Goal: Information Seeking & Learning: Learn about a topic

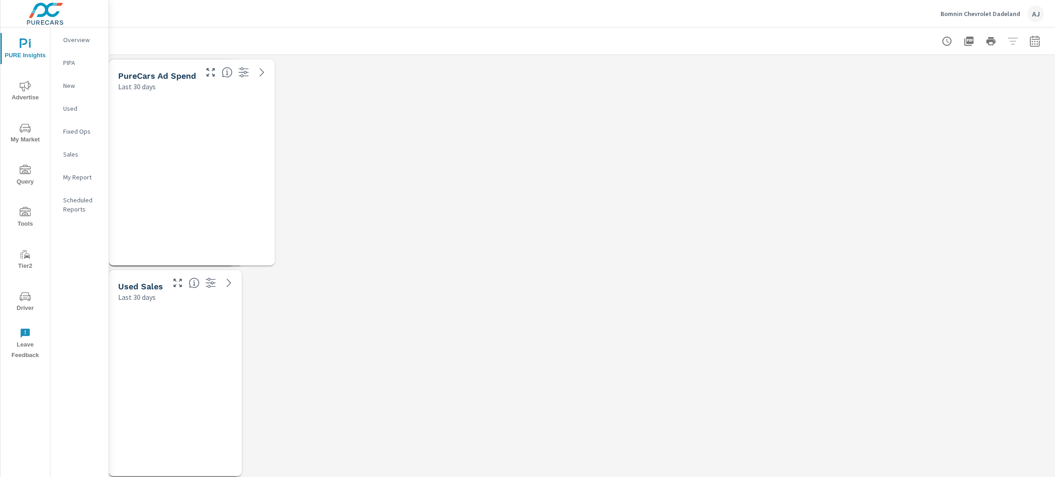
scroll to position [4974, 957]
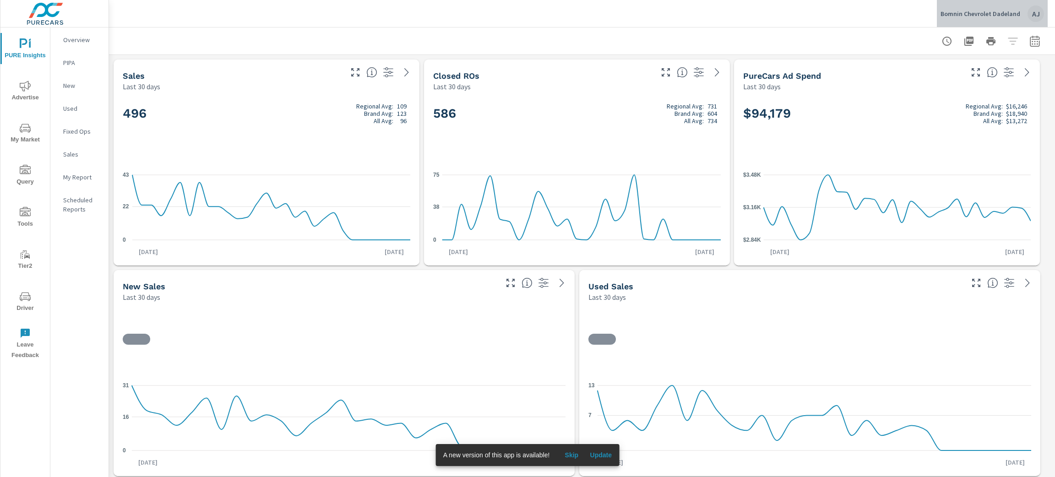
click at [996, 15] on p "Bomnin Chevrolet Dadeland" at bounding box center [980, 14] width 80 height 8
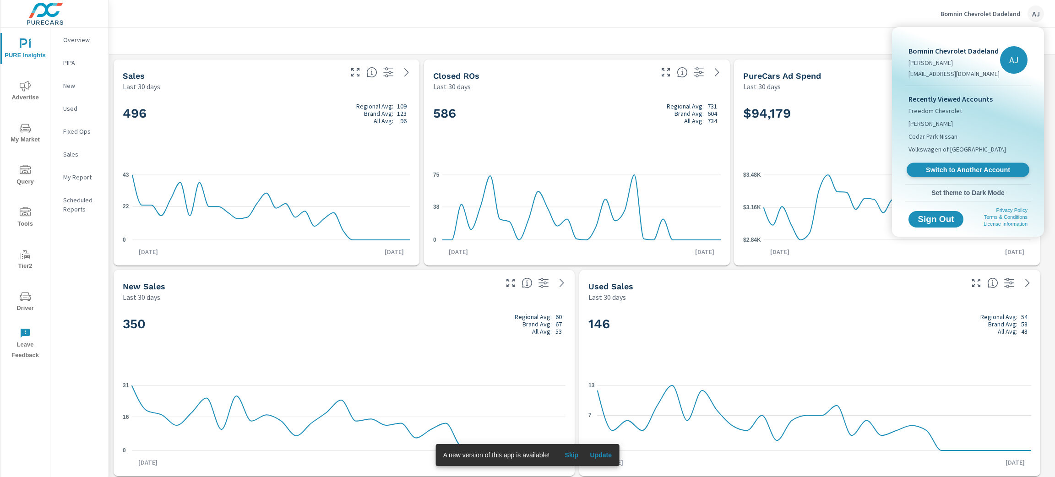
click at [965, 168] on span "Switch to Another Account" at bounding box center [967, 170] width 112 height 9
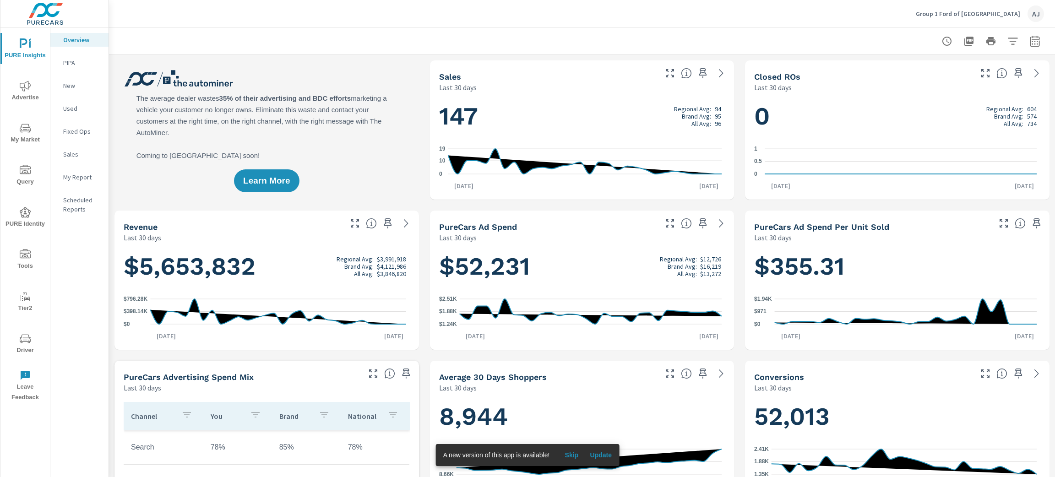
scroll to position [0, 0]
click at [24, 137] on span "My Market" at bounding box center [25, 134] width 44 height 22
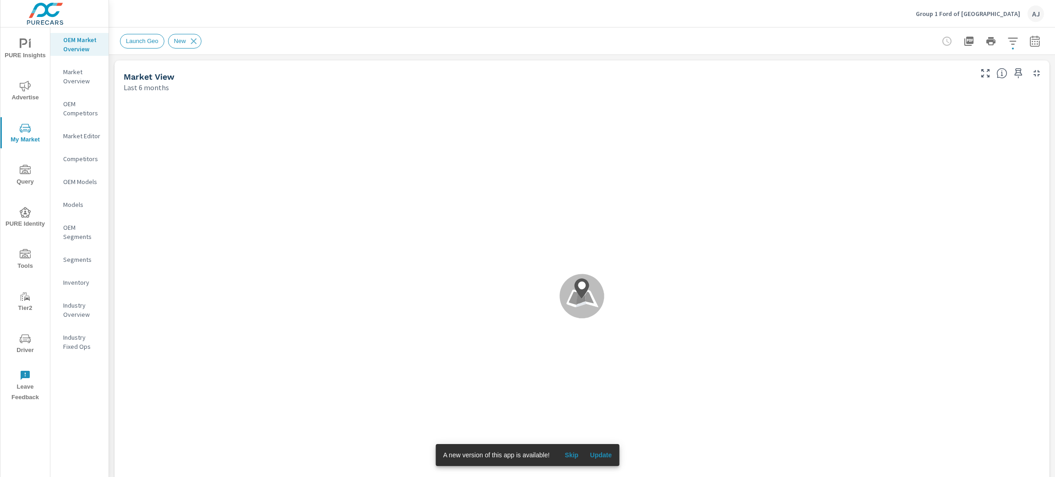
scroll to position [0, 0]
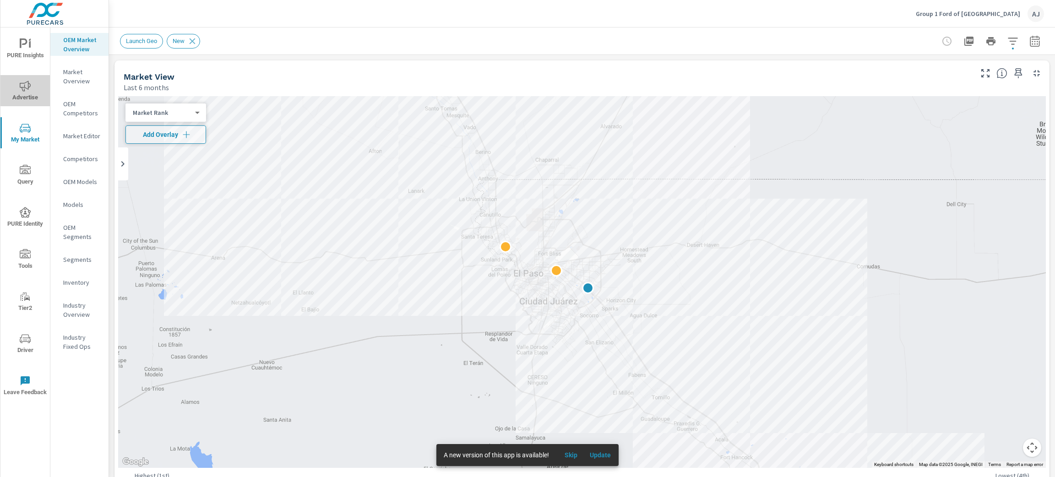
click at [18, 86] on span "Advertise" at bounding box center [25, 92] width 44 height 22
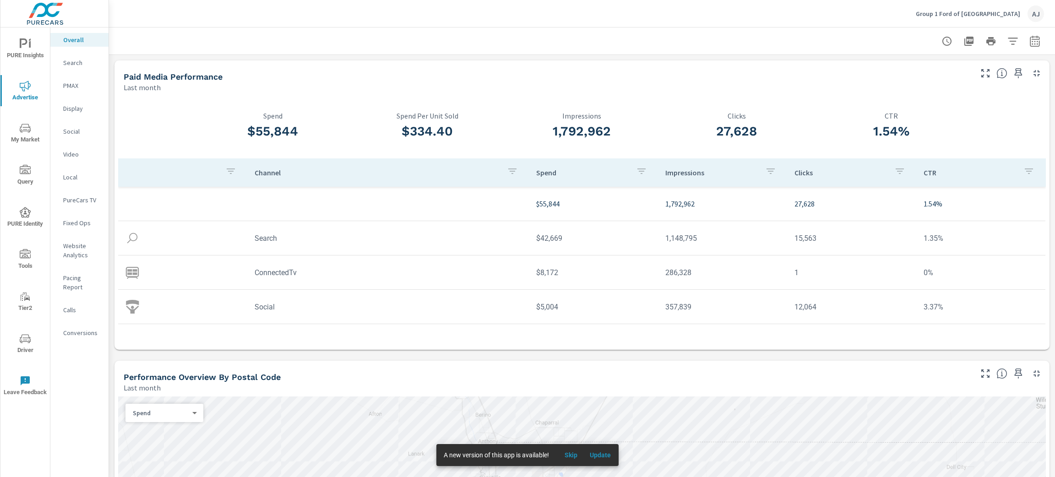
click at [67, 63] on p "Search" at bounding box center [82, 62] width 38 height 9
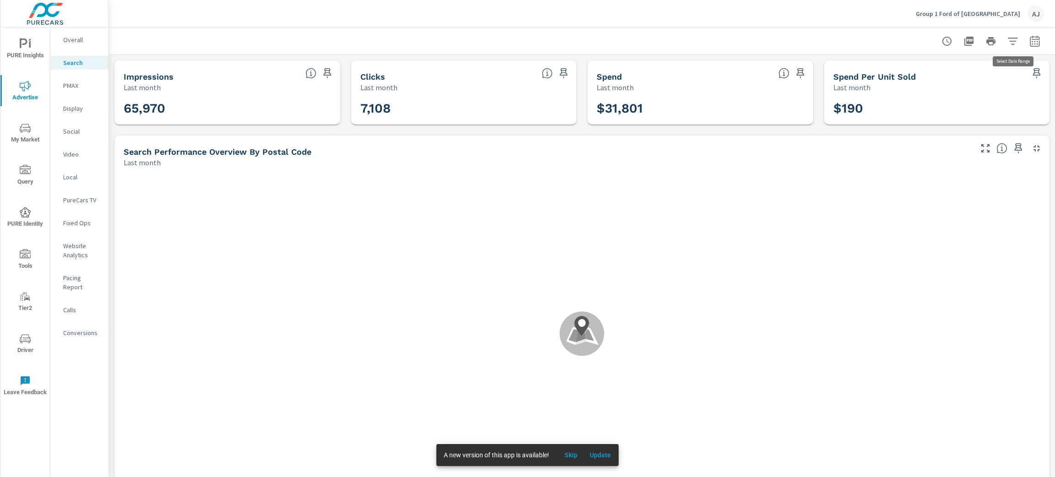
click at [1029, 44] on icon "button" at bounding box center [1034, 41] width 11 height 11
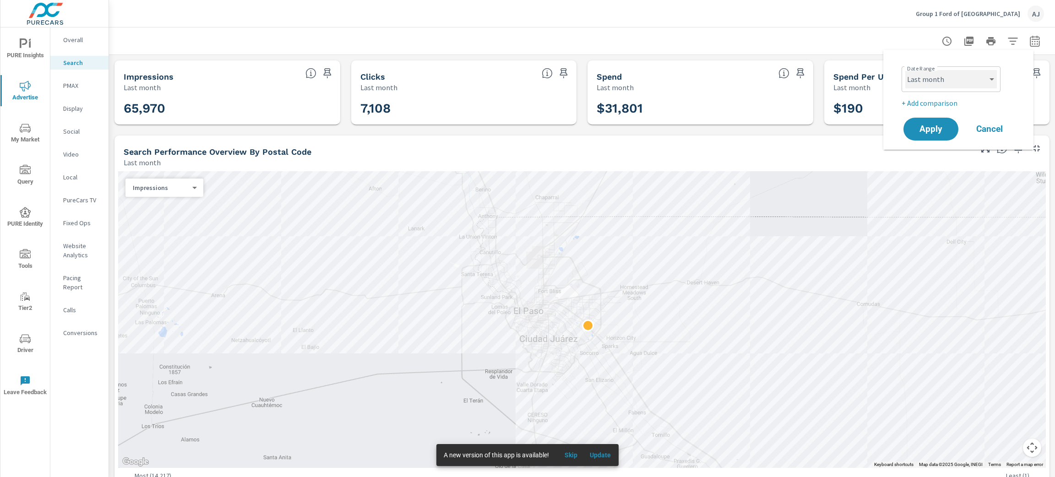
click at [958, 80] on select "Custom Yesterday Last week Last 7 days Last 14 days Last 30 days Last 45 days L…" at bounding box center [951, 79] width 92 height 18
click at [905, 70] on select "Custom Yesterday Last week Last 7 days Last 14 days Last 30 days Last 45 days L…" at bounding box center [951, 79] width 92 height 18
select select "Last 30 days"
click at [902, 100] on p "+ Add comparison" at bounding box center [959, 102] width 117 height 11
select select "Previous period"
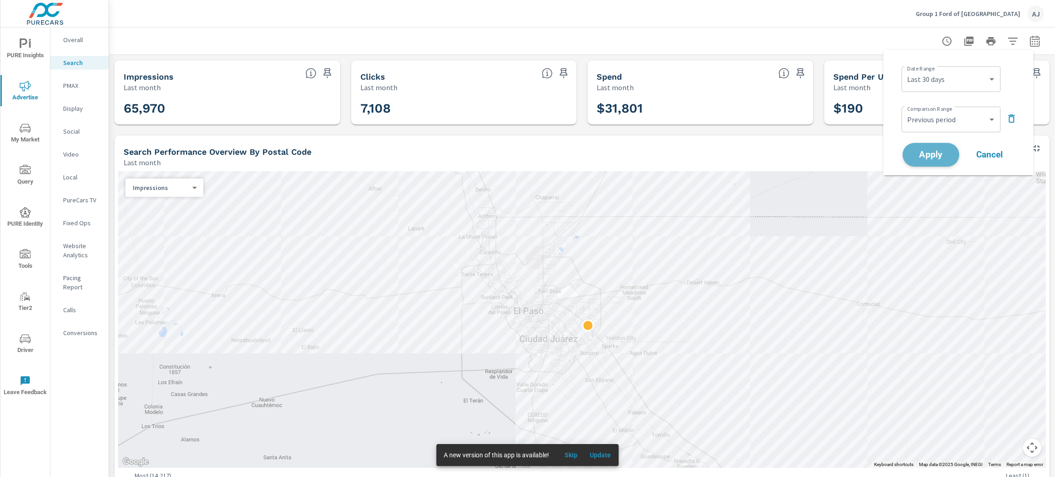
click at [938, 151] on span "Apply" at bounding box center [931, 155] width 38 height 9
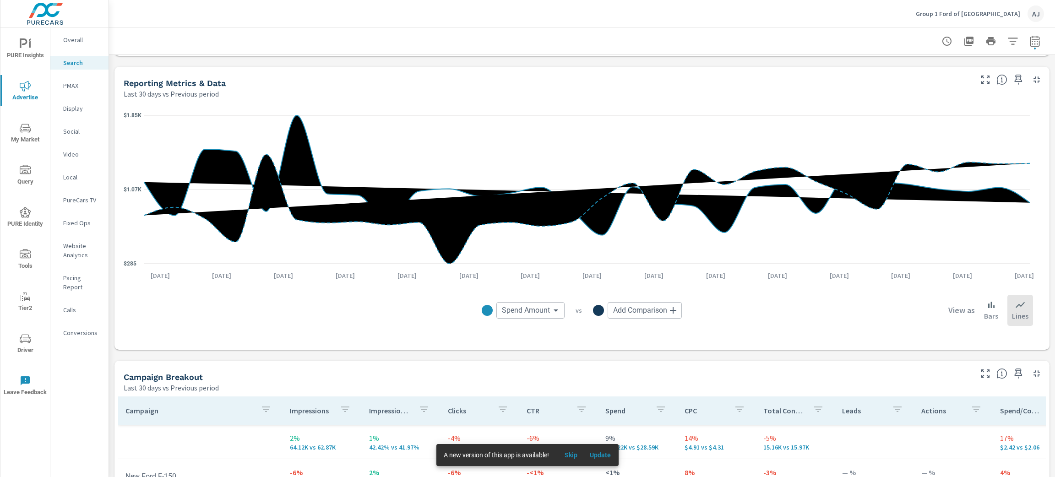
scroll to position [644, 0]
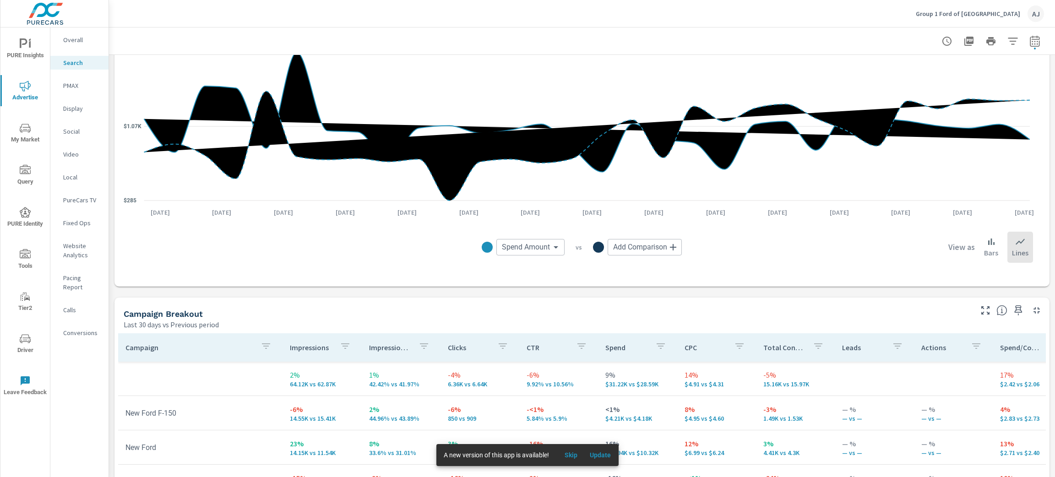
scroll to position [89, 0]
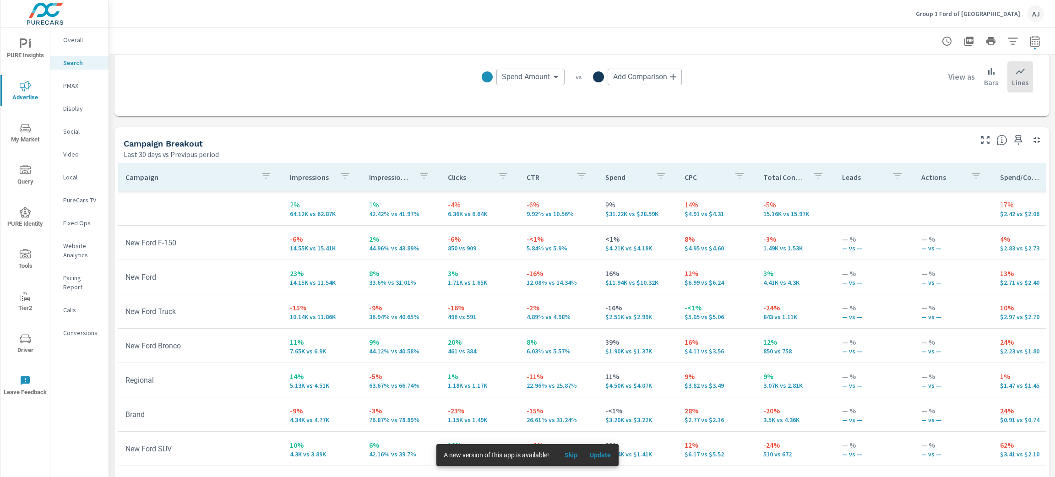
scroll to position [850, 0]
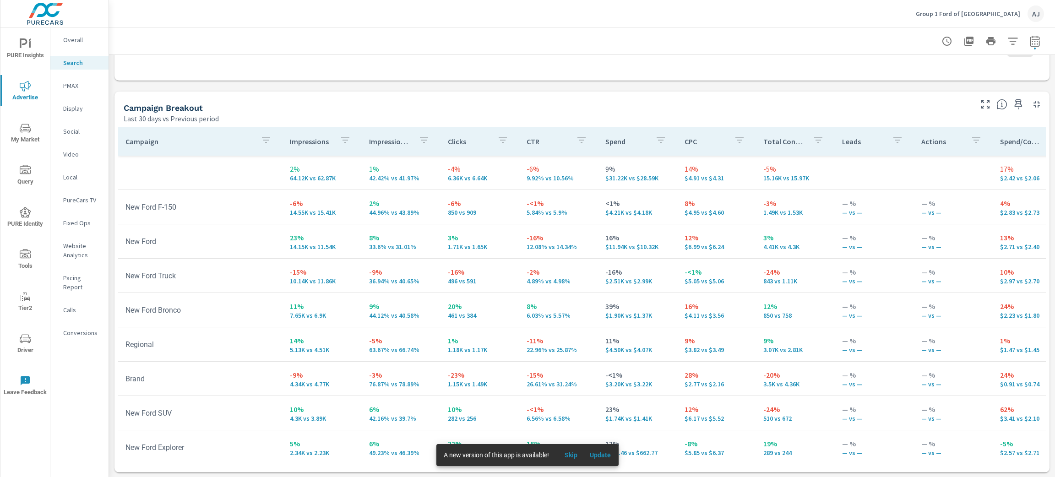
click at [72, 131] on p "Social" at bounding box center [82, 131] width 38 height 9
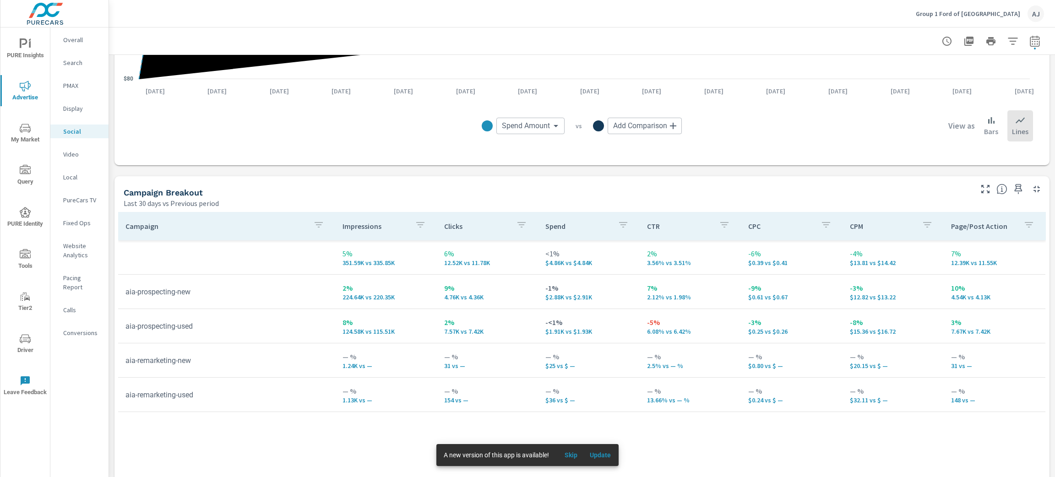
scroll to position [276, 0]
click at [111, 155] on div "Impressions Last 30 days vs Previous period 5% 351.59K vs 335.85K Clicks Last 3…" at bounding box center [582, 170] width 946 height 784
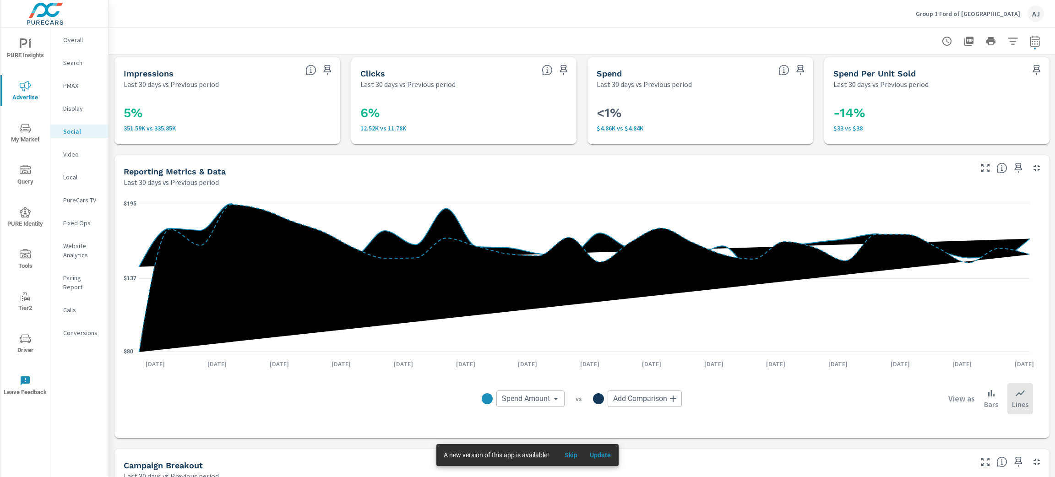
scroll to position [0, 0]
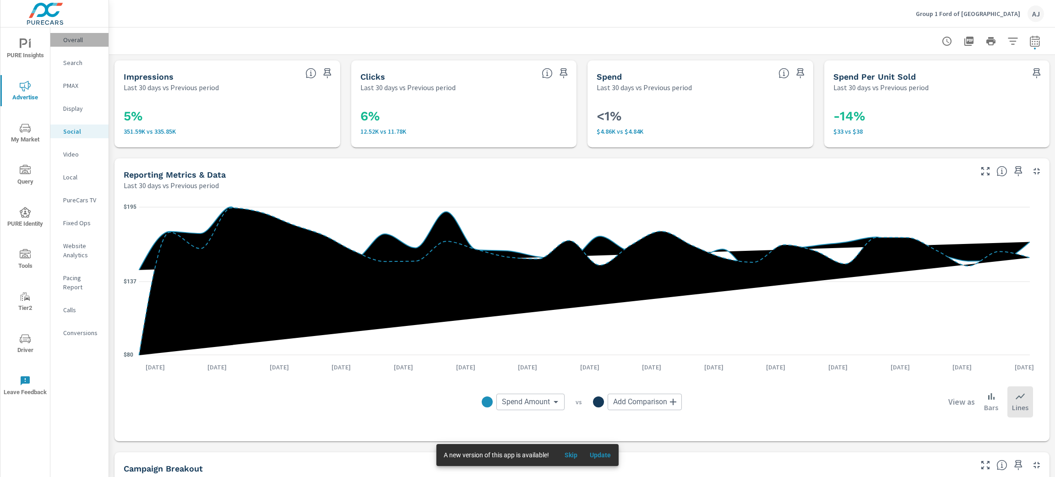
click at [71, 43] on p "Overall" at bounding box center [82, 39] width 38 height 9
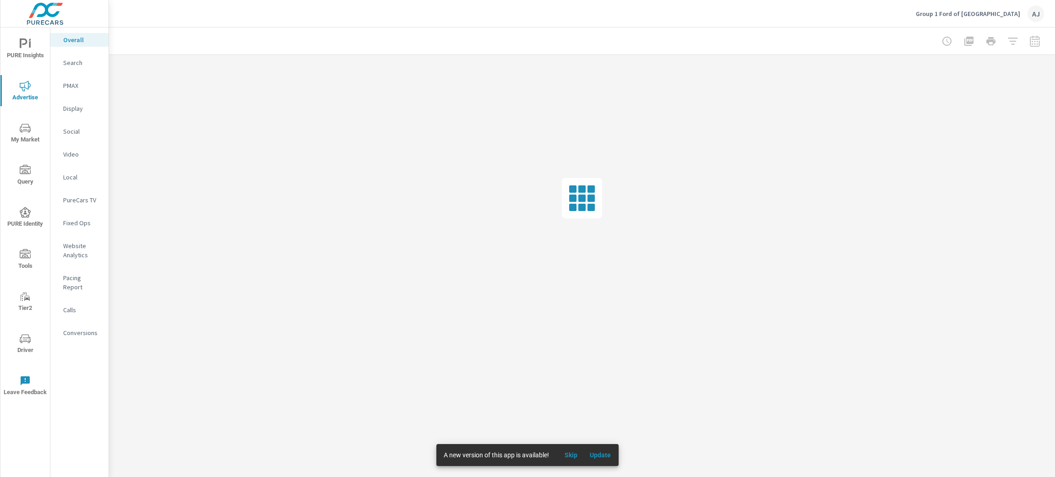
click at [83, 63] on p "Search" at bounding box center [82, 62] width 38 height 9
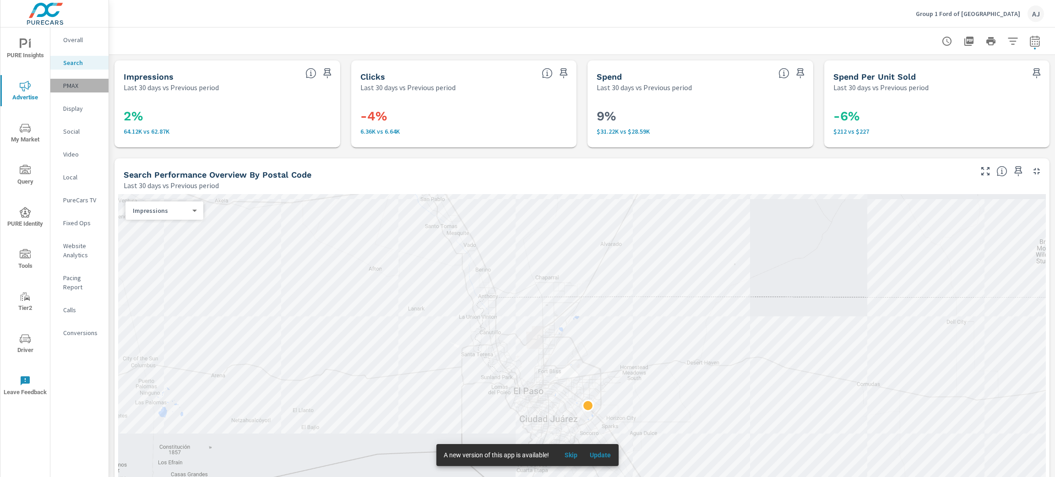
click at [77, 86] on p "PMAX" at bounding box center [82, 85] width 38 height 9
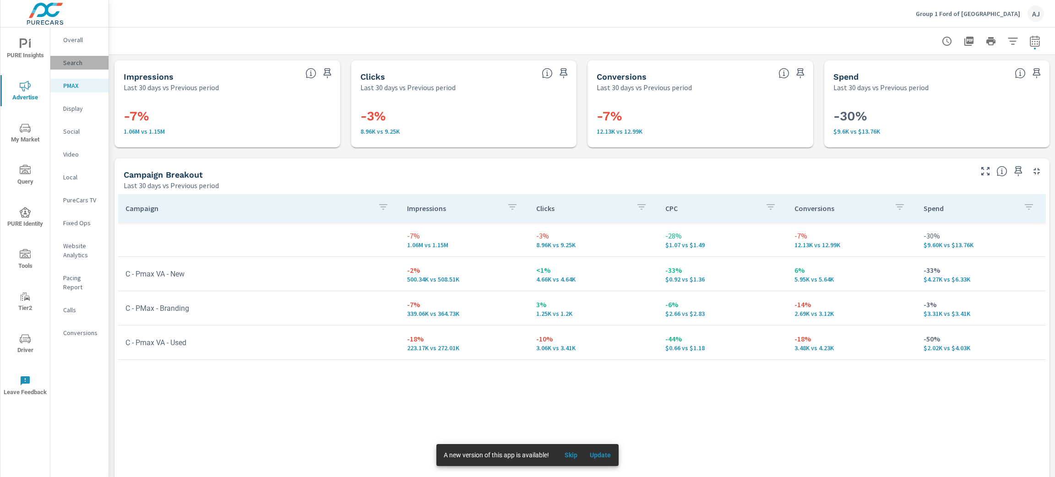
click at [80, 64] on p "Search" at bounding box center [82, 62] width 38 height 9
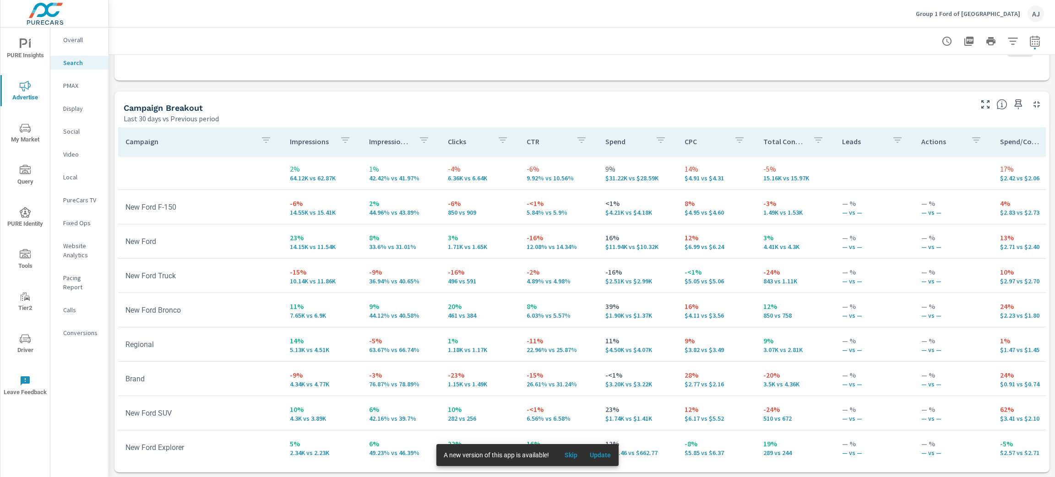
scroll to position [89, 0]
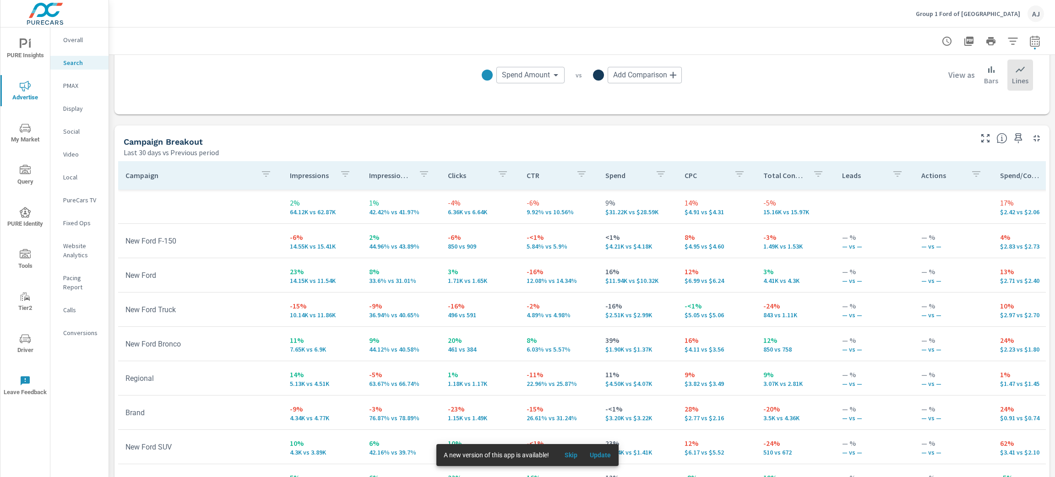
scroll to position [43, 0]
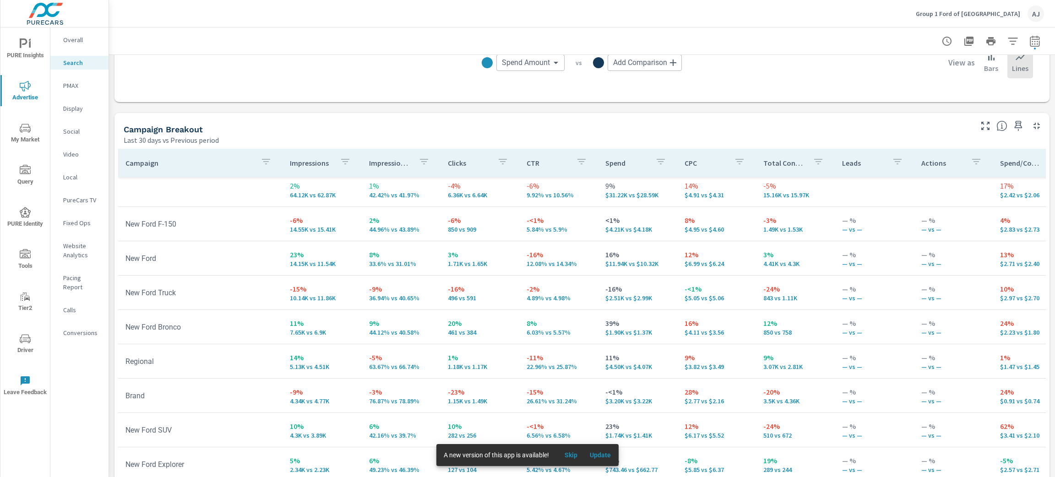
scroll to position [850, 0]
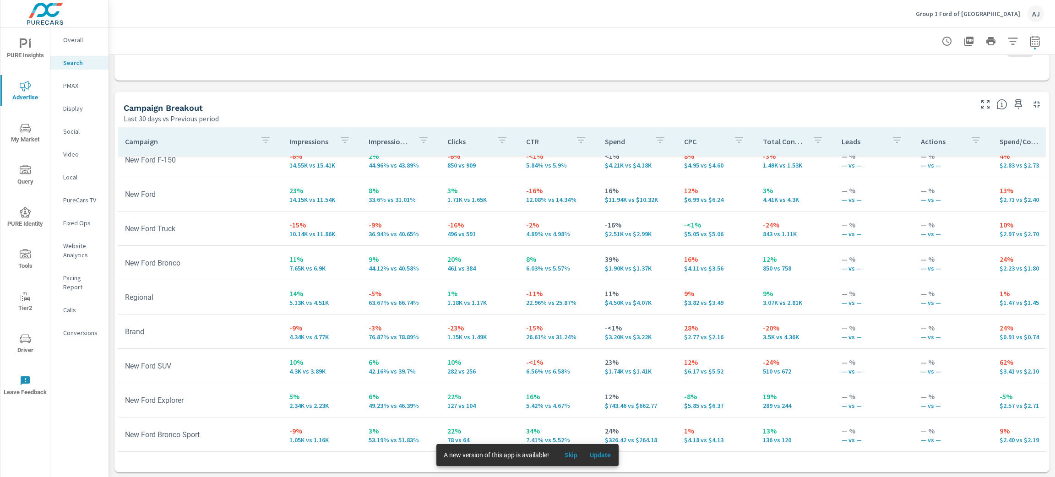
scroll to position [48, 0]
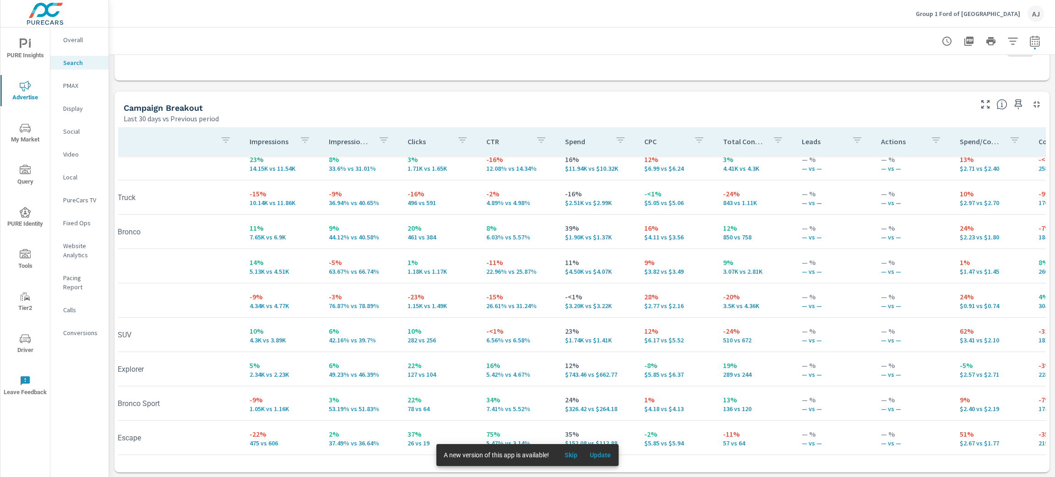
scroll to position [89, 0]
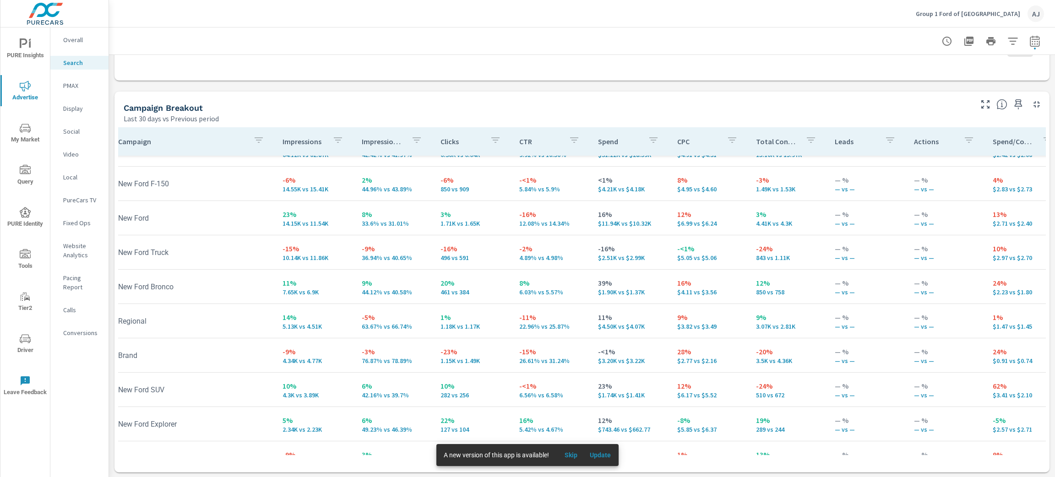
scroll to position [23, 0]
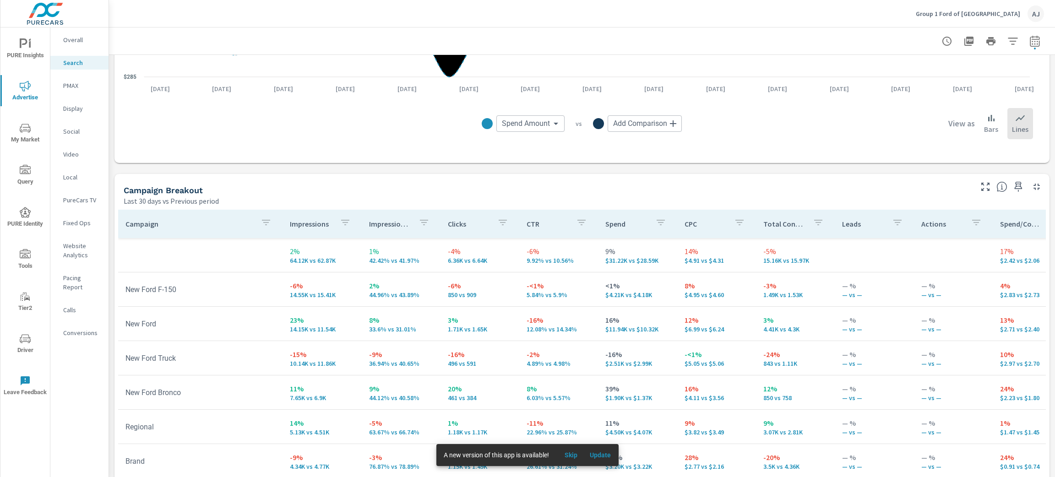
scroll to position [768, 0]
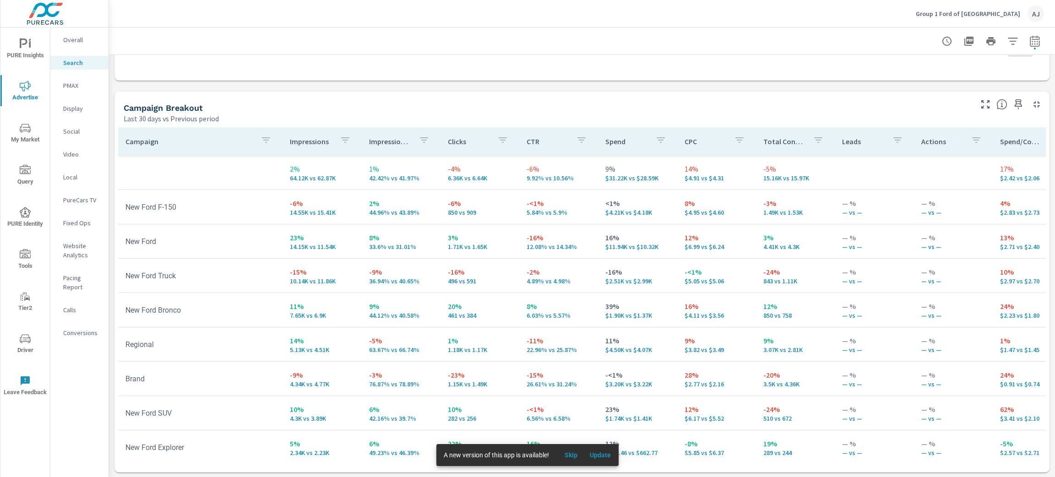
drag, startPoint x: 1013, startPoint y: 235, endPoint x: 808, endPoint y: 112, distance: 238.9
click at [808, 112] on div "Campaign Breakout Last 30 days vs Previous period" at bounding box center [544, 108] width 860 height 32
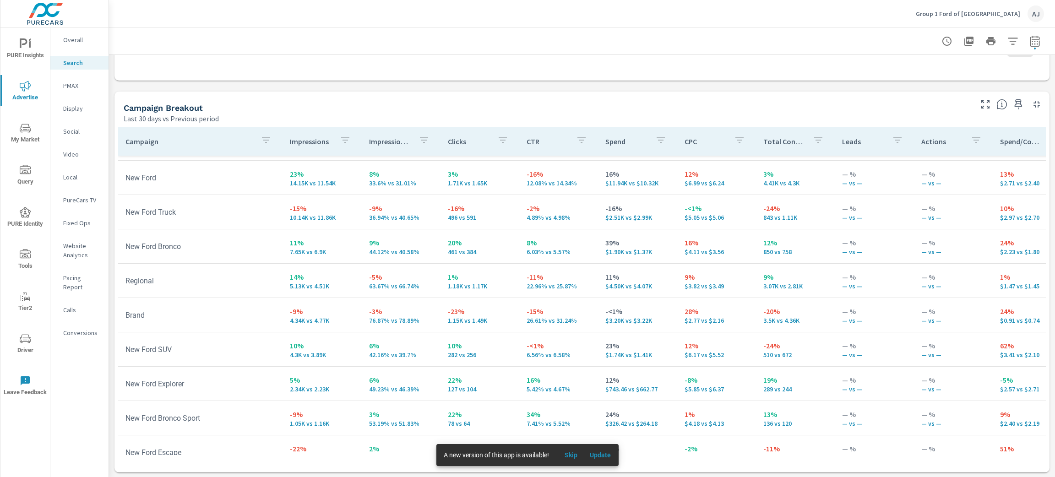
scroll to position [65, 0]
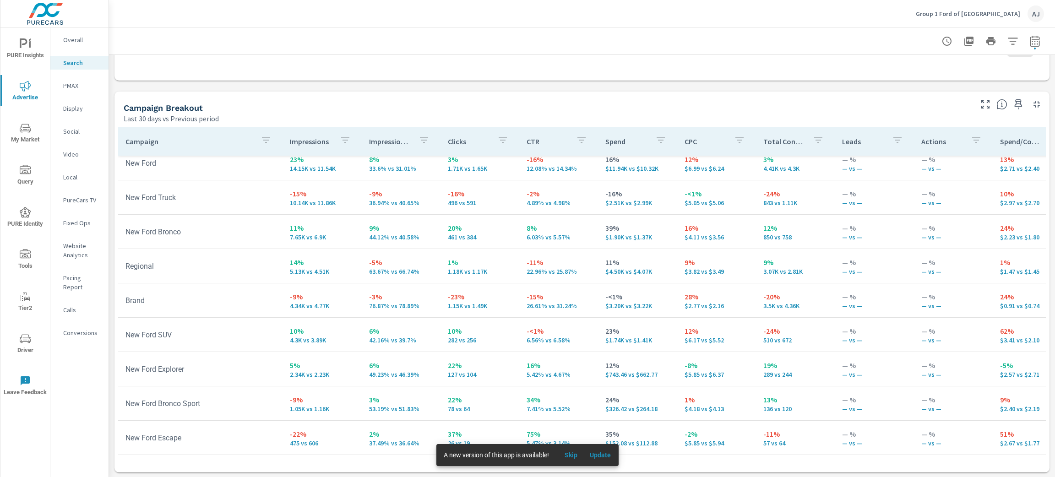
scroll to position [89, 0]
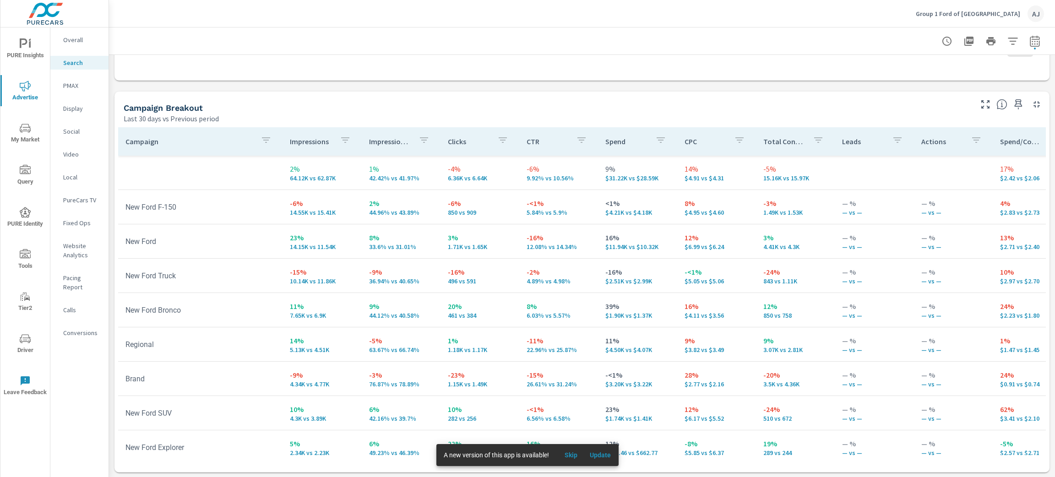
scroll to position [796, 0]
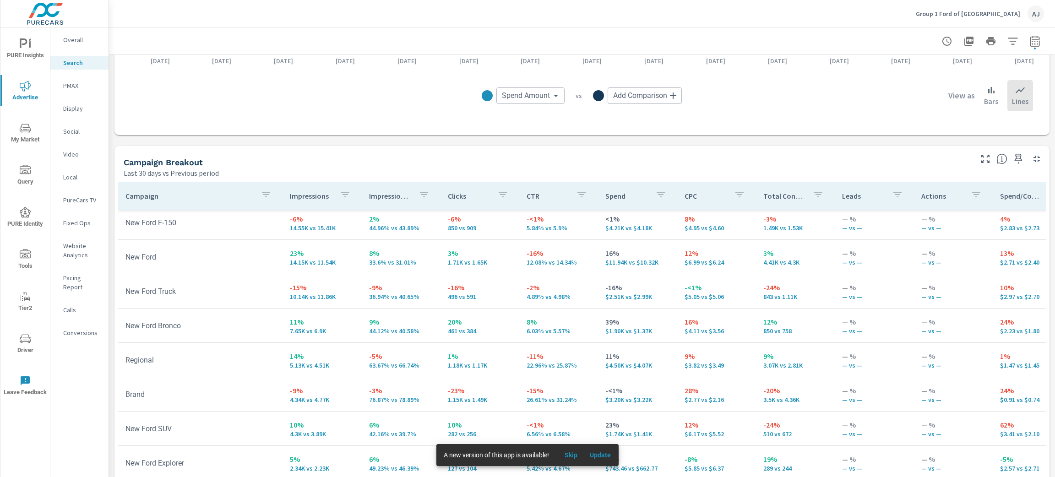
scroll to position [51, 0]
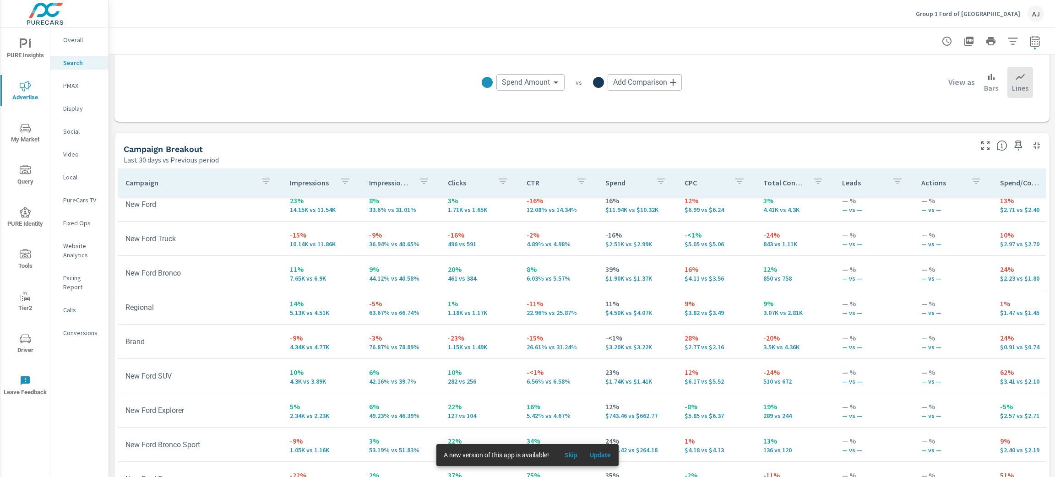
scroll to position [850, 0]
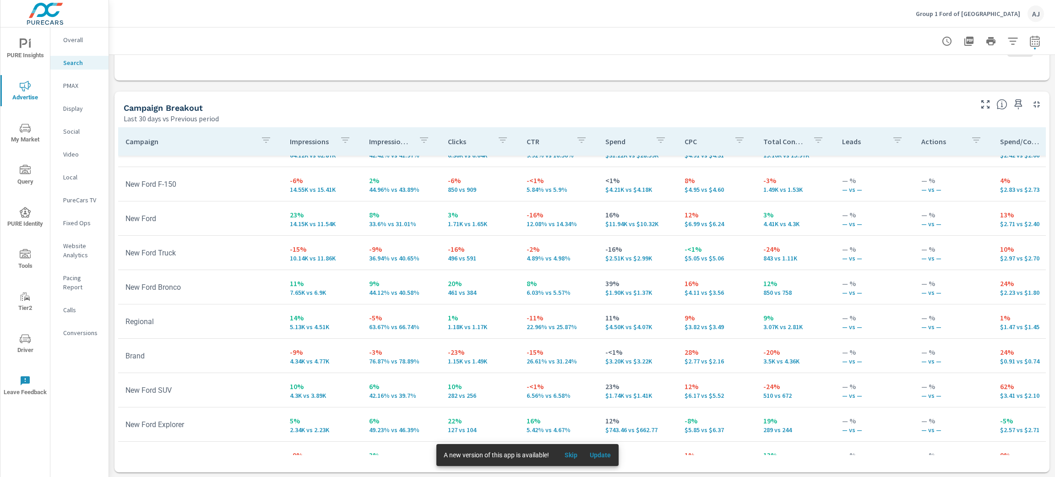
scroll to position [23, 0]
click at [225, 346] on td "Brand" at bounding box center [200, 354] width 164 height 23
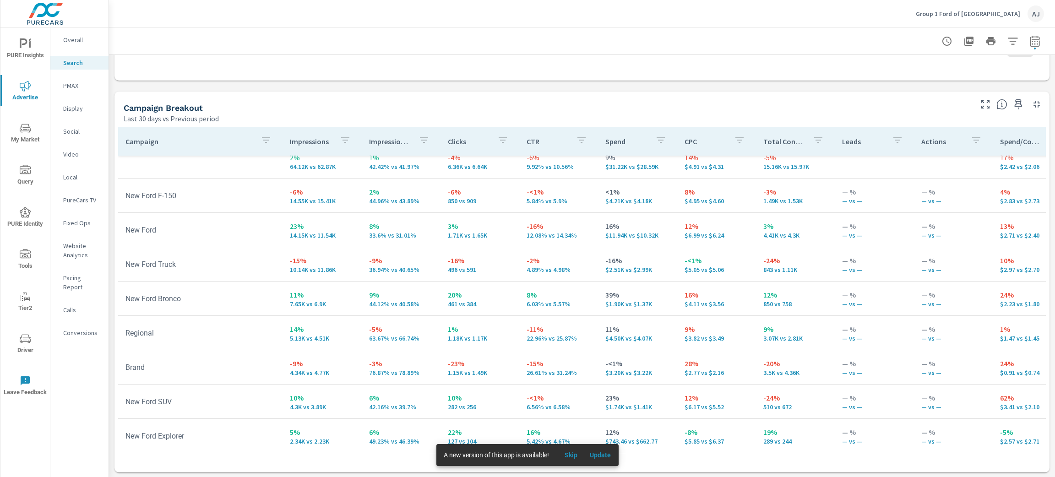
scroll to position [0, 0]
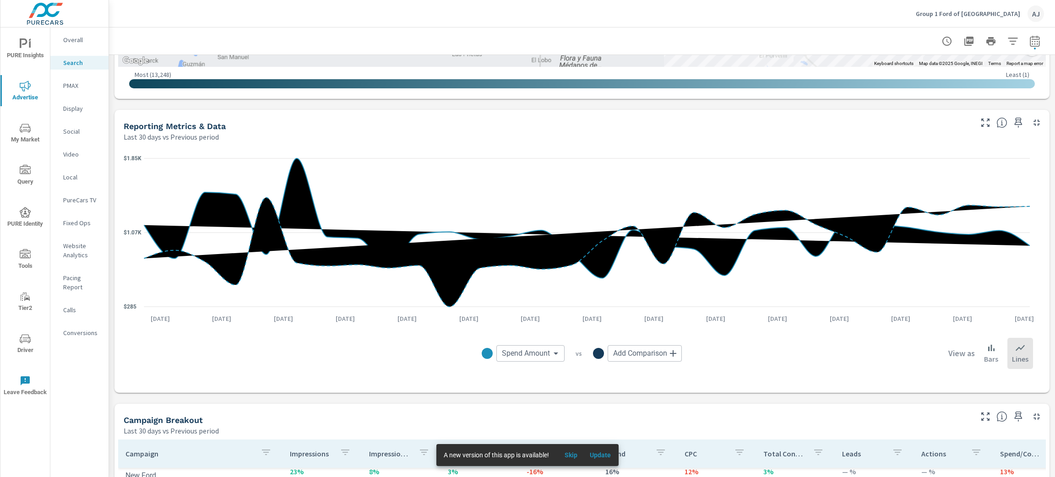
scroll to position [384, 0]
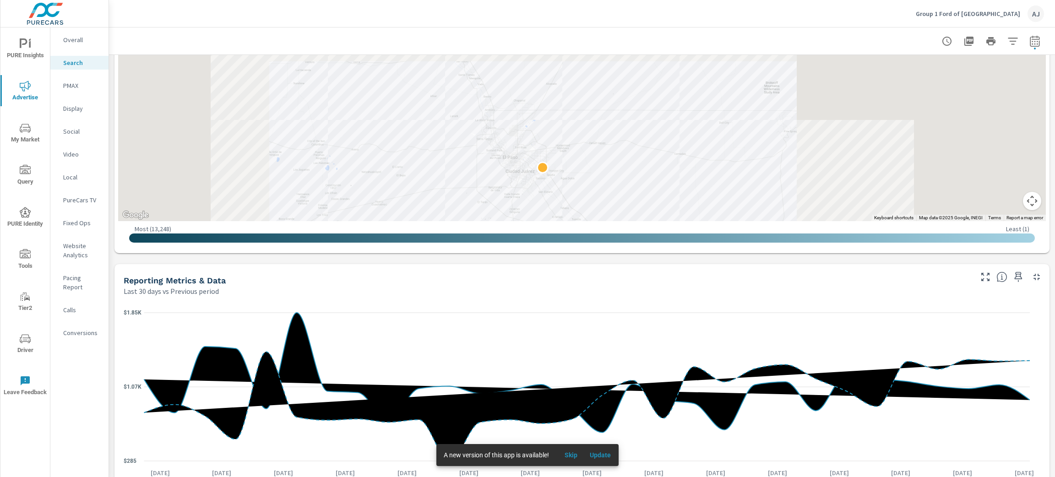
drag, startPoint x: 411, startPoint y: 108, endPoint x: 495, endPoint y: 248, distance: 163.0
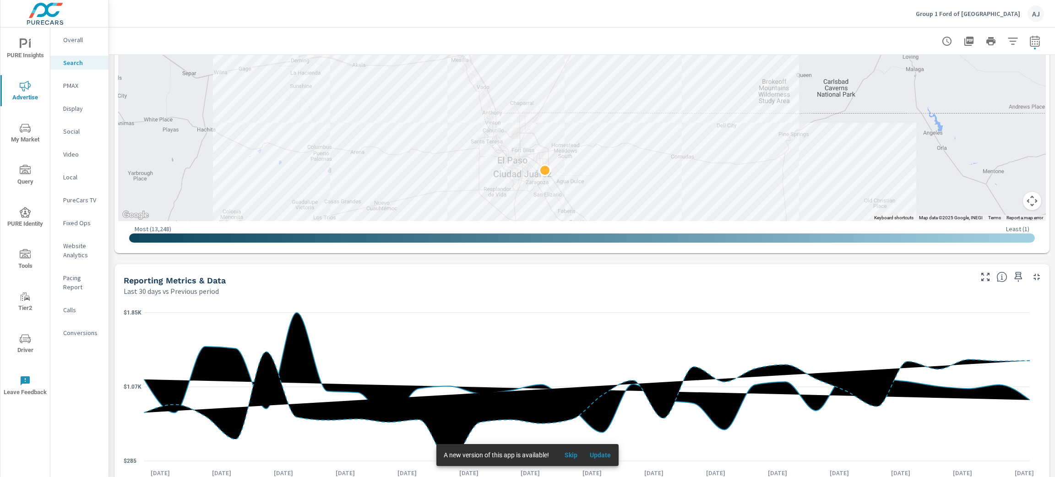
drag, startPoint x: 495, startPoint y: 248, endPoint x: 911, endPoint y: 122, distance: 434.8
drag, startPoint x: 817, startPoint y: 134, endPoint x: 829, endPoint y: 153, distance: 23.0
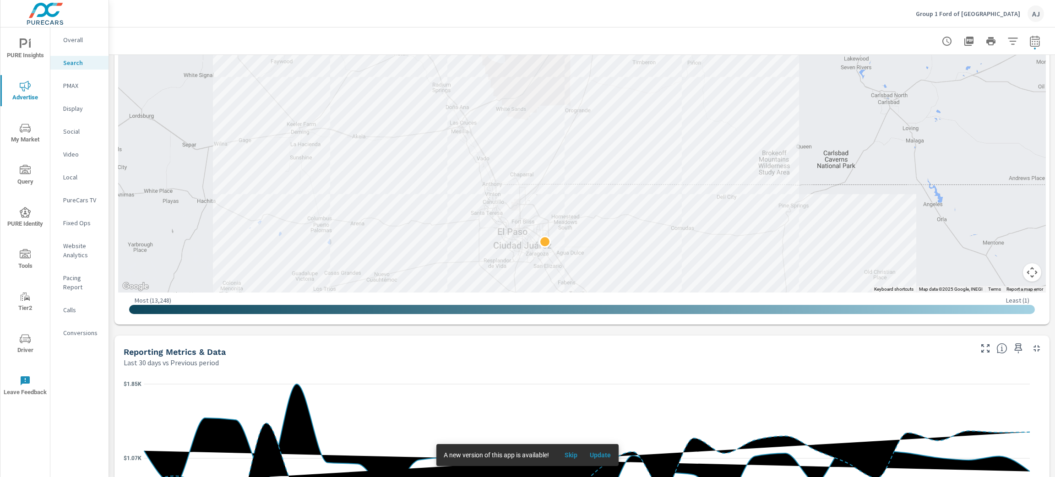
scroll to position [312, 0]
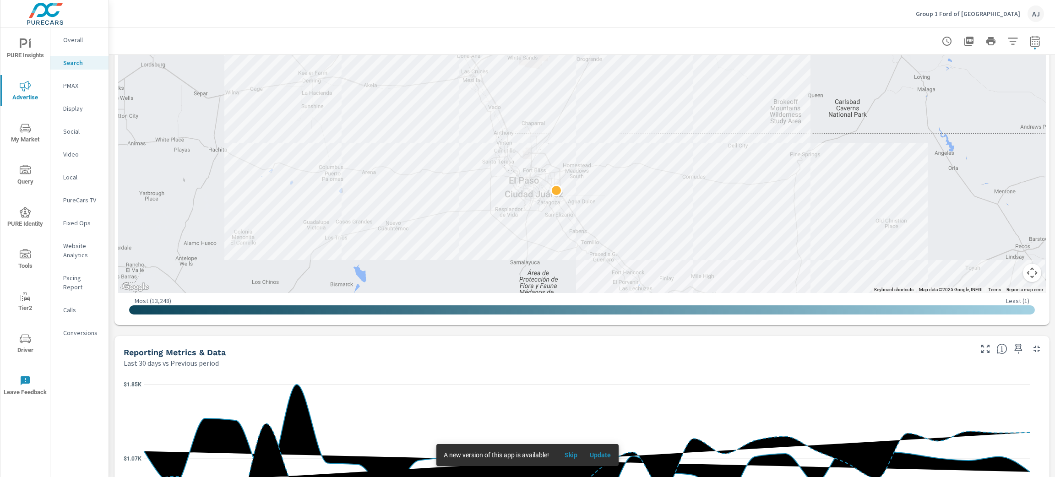
drag, startPoint x: 801, startPoint y: 216, endPoint x: 812, endPoint y: 164, distance: 53.9
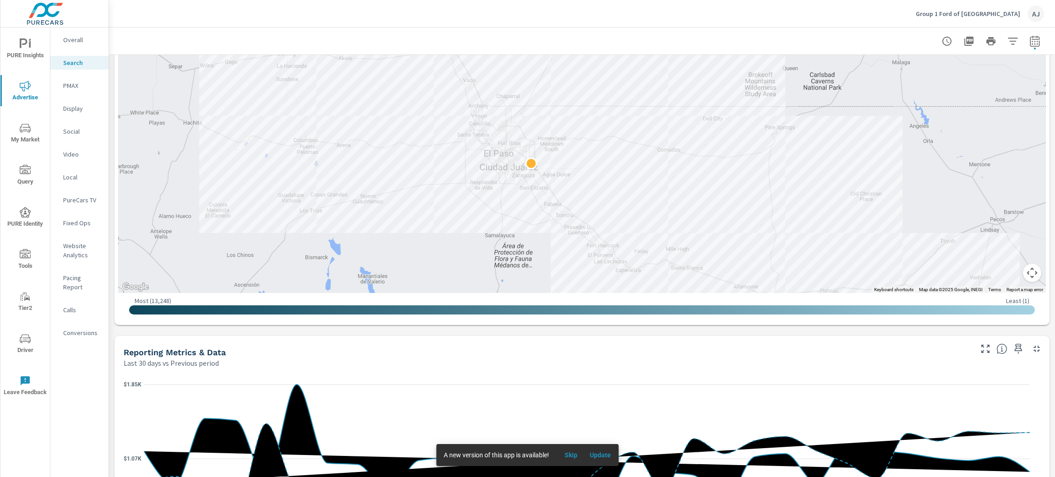
drag, startPoint x: 812, startPoint y: 164, endPoint x: 787, endPoint y: 134, distance: 39.6
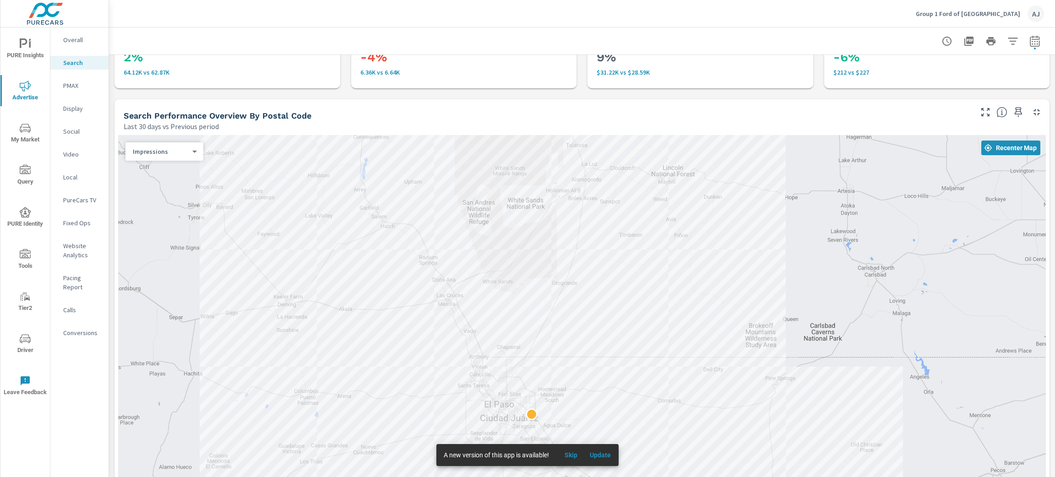
scroll to position [18, 0]
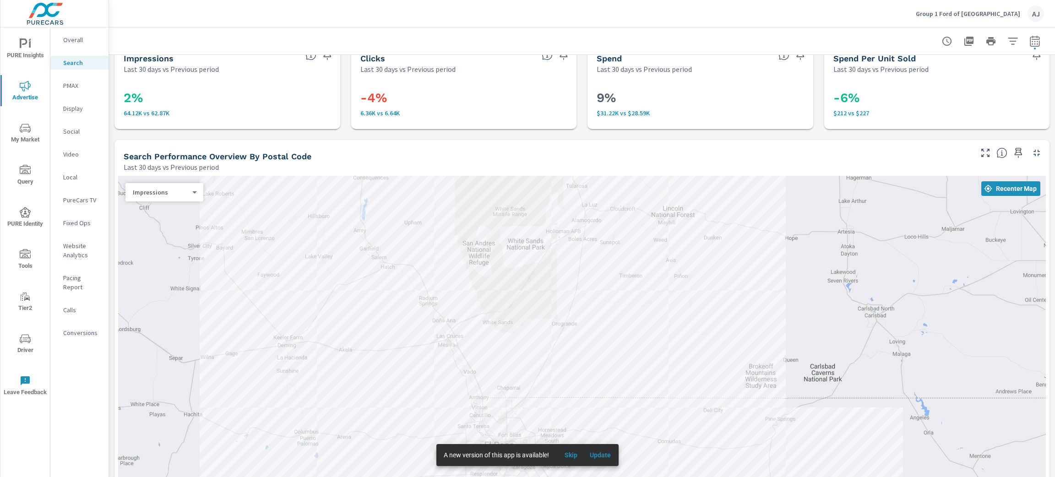
click at [75, 133] on p "Social" at bounding box center [82, 131] width 38 height 9
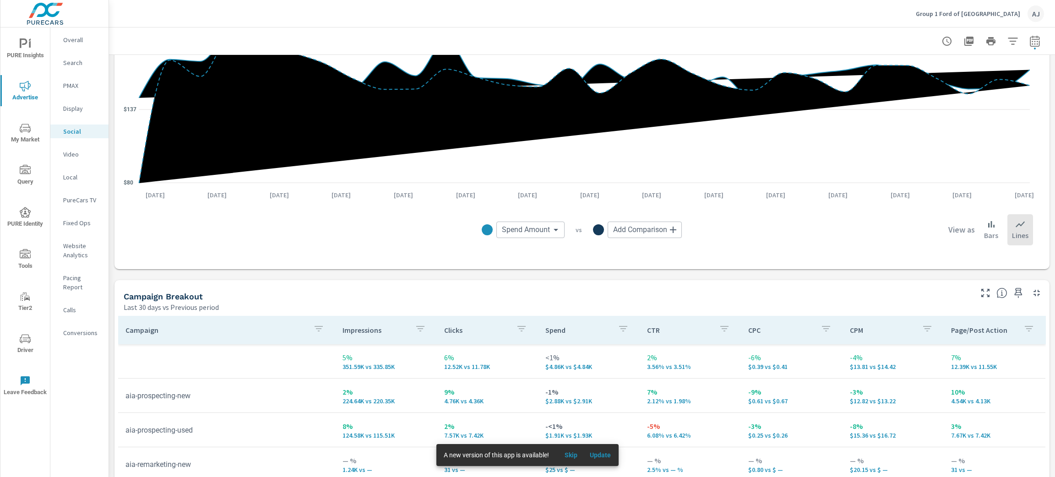
scroll to position [361, 0]
